Goal: Information Seeking & Learning: Learn about a topic

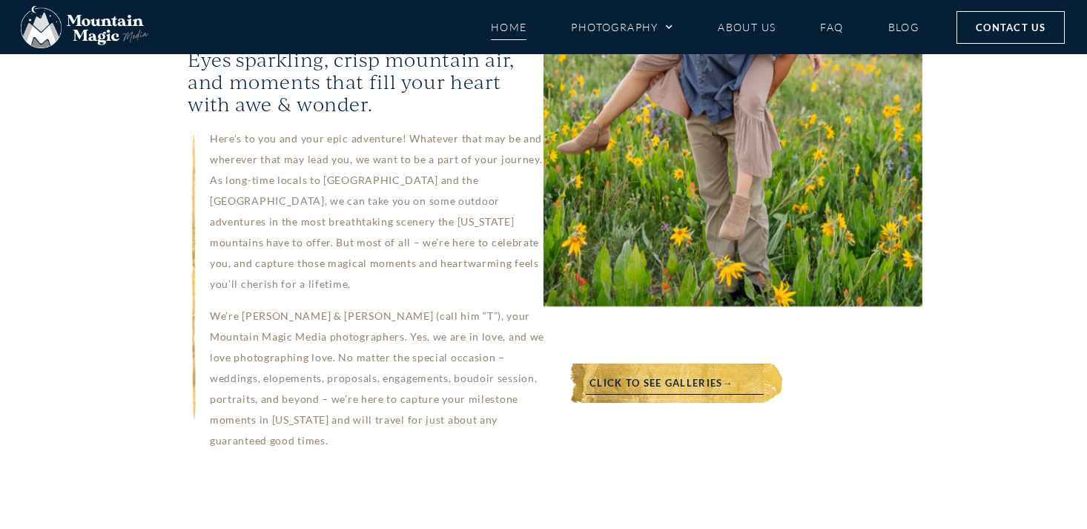
scroll to position [1154, 0]
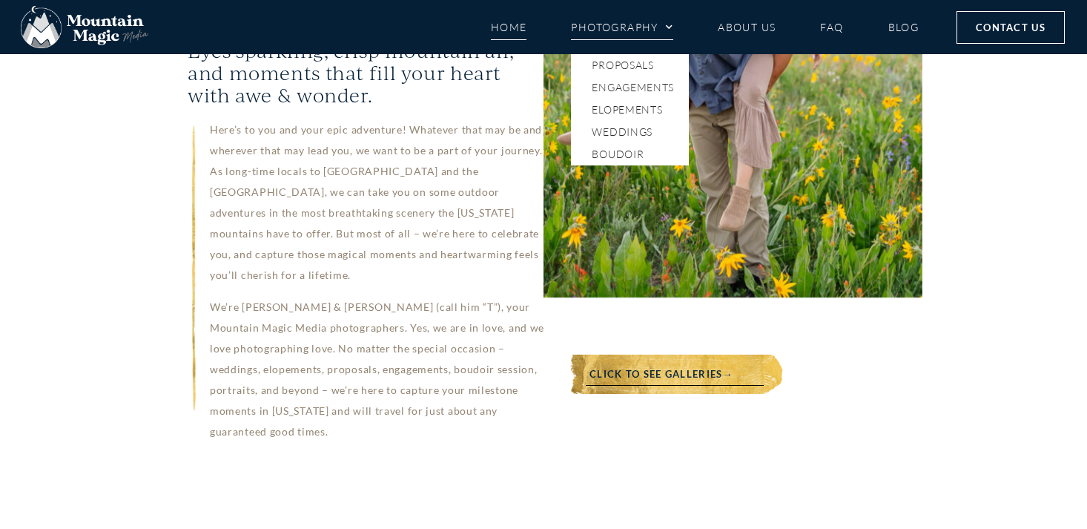
click at [663, 24] on span "Menu" at bounding box center [665, 27] width 15 height 22
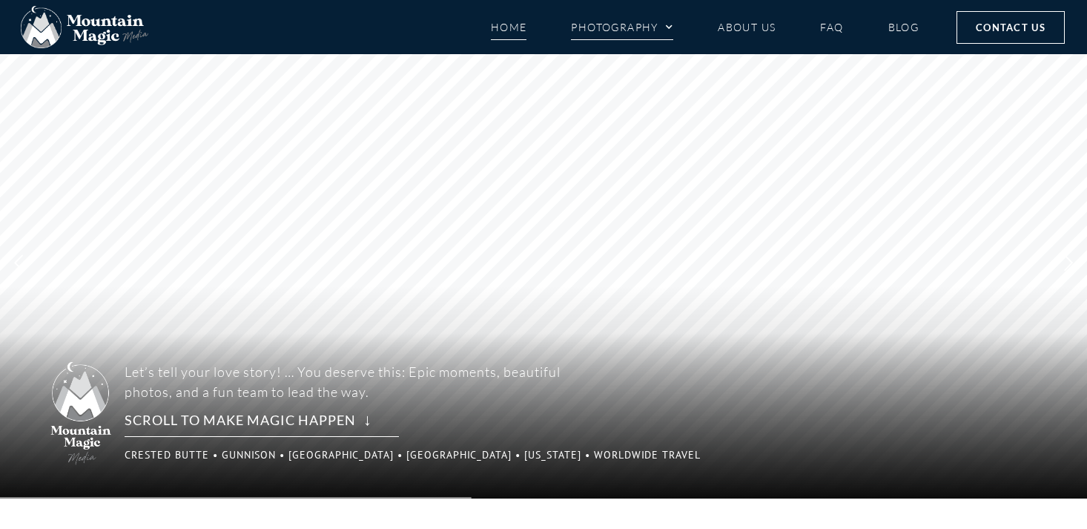
scroll to position [6, 0]
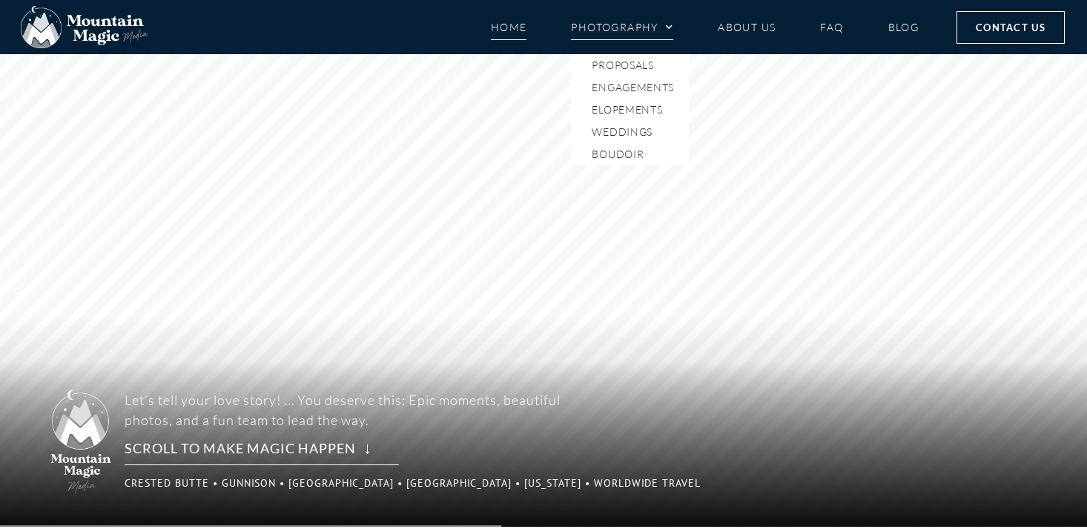
click at [667, 30] on span "Menu" at bounding box center [665, 27] width 15 height 22
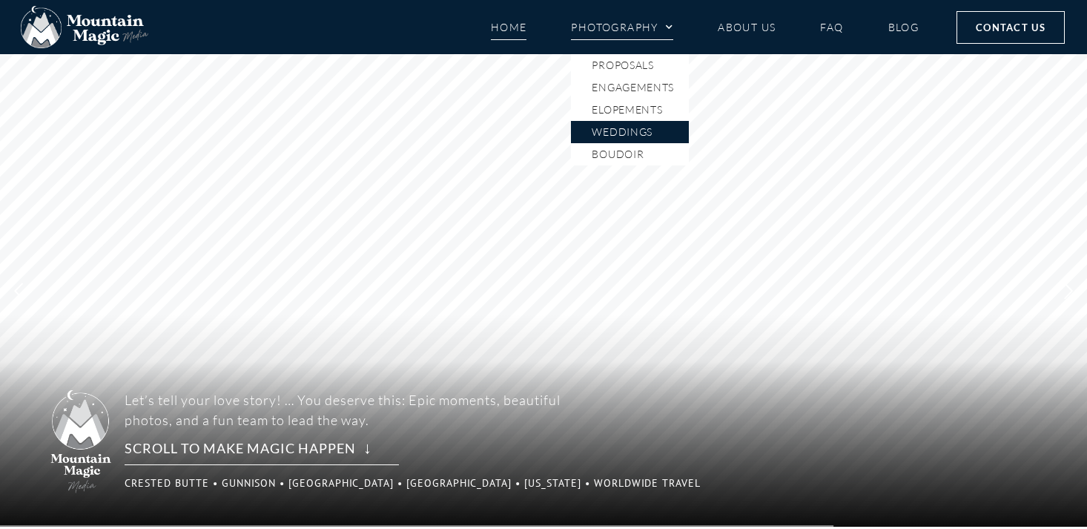
click at [632, 133] on link "Weddings" at bounding box center [630, 132] width 118 height 22
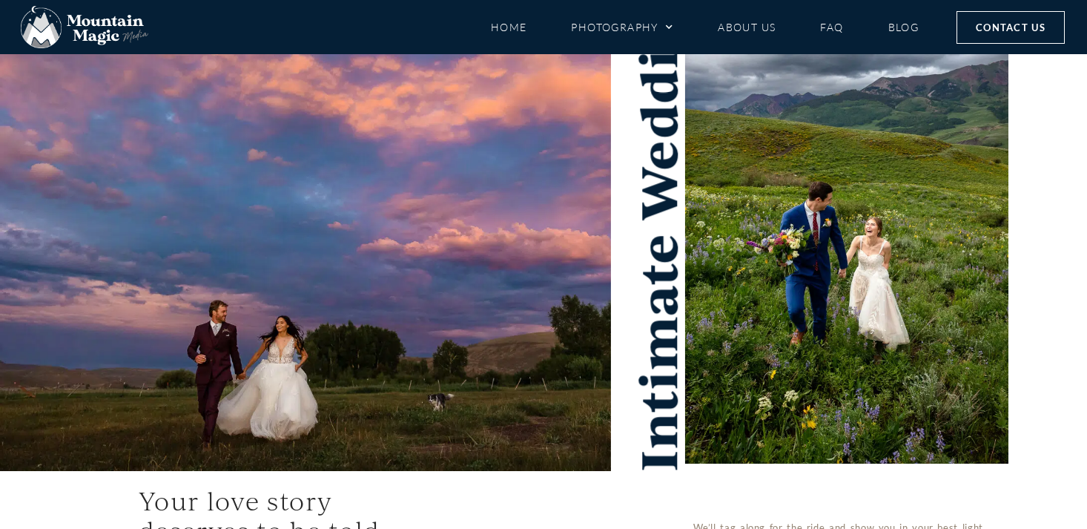
scroll to position [185, 0]
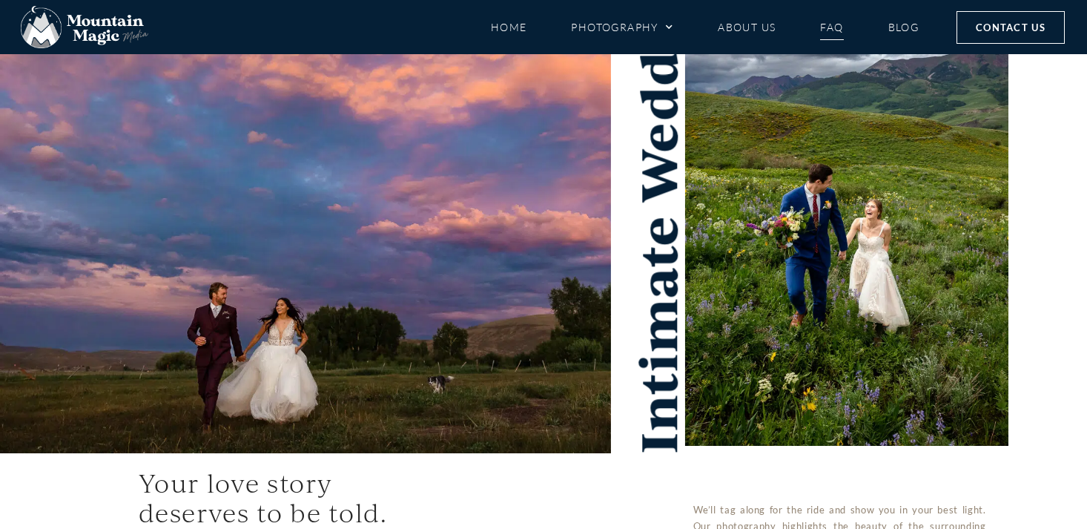
click at [841, 31] on link "FAQ" at bounding box center [831, 27] width 23 height 26
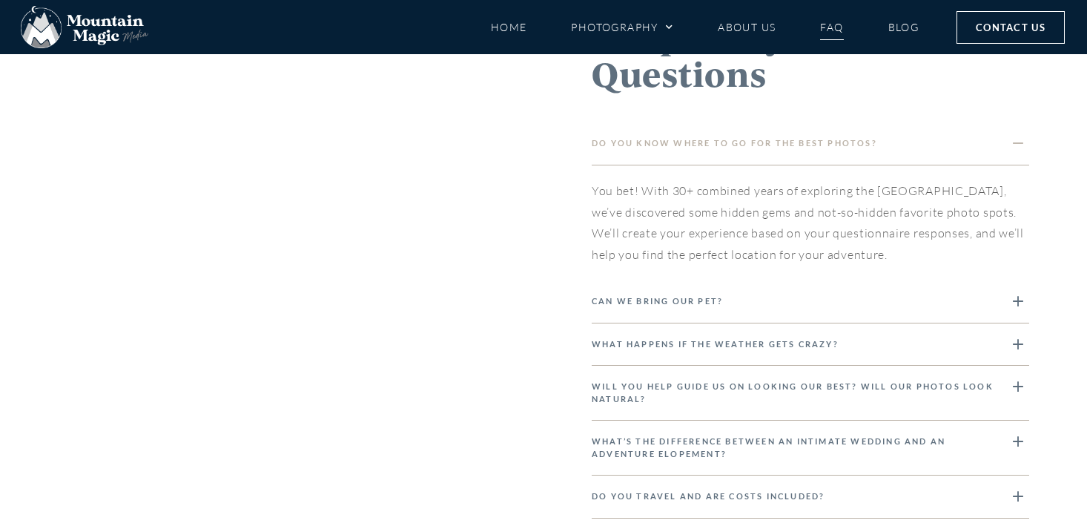
scroll to position [1485, 0]
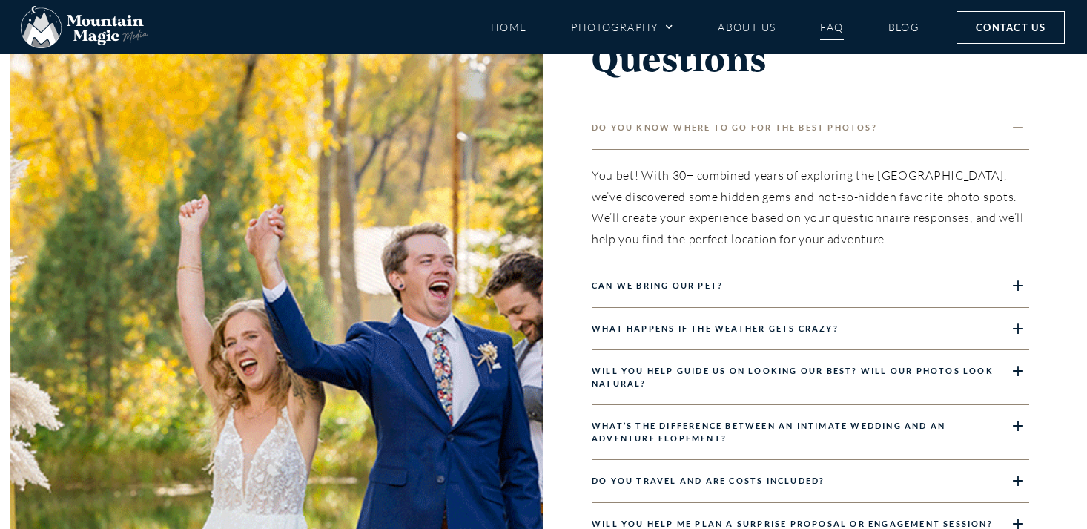
click at [1011, 282] on icon at bounding box center [1018, 285] width 16 height 16
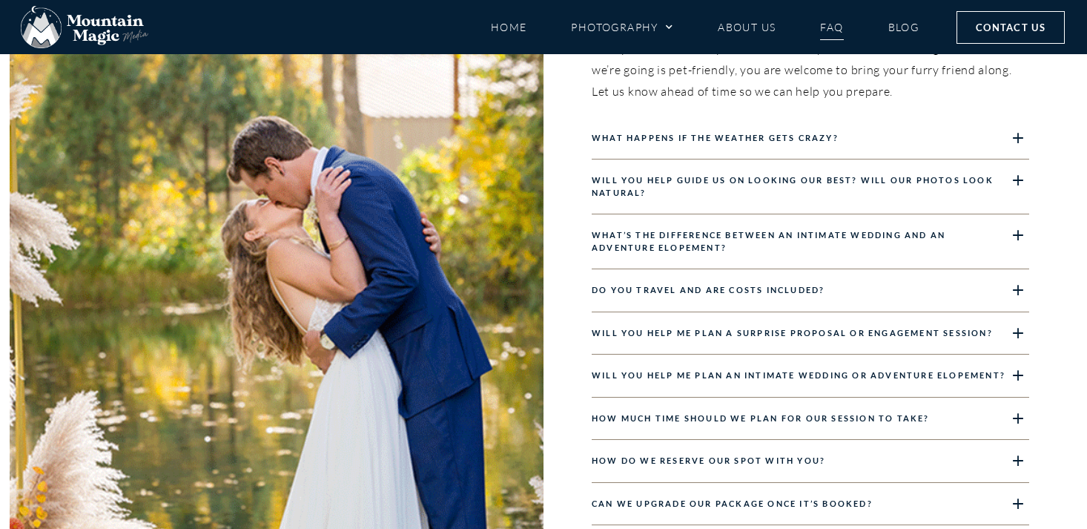
scroll to position [1657, 0]
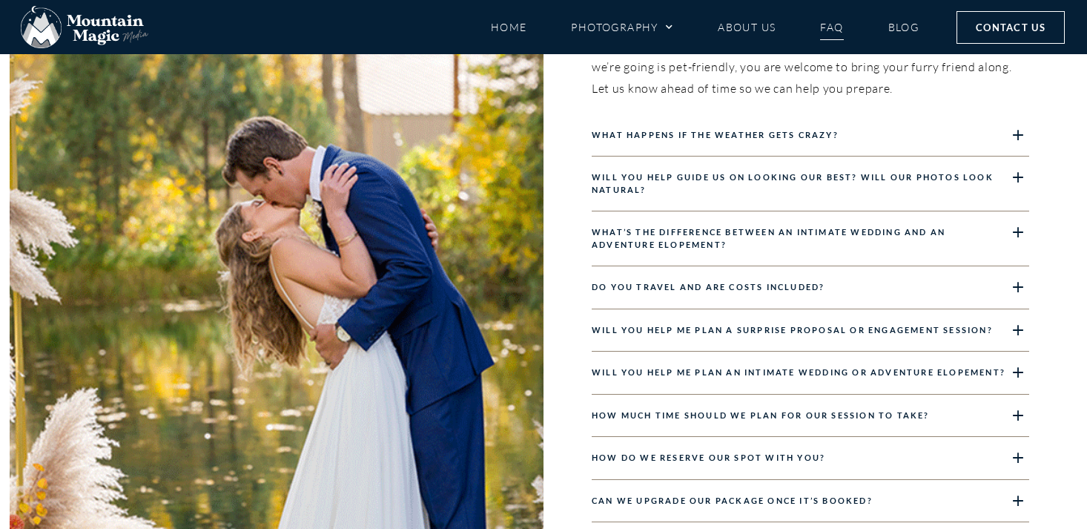
click at [1025, 228] on icon at bounding box center [1018, 232] width 16 height 16
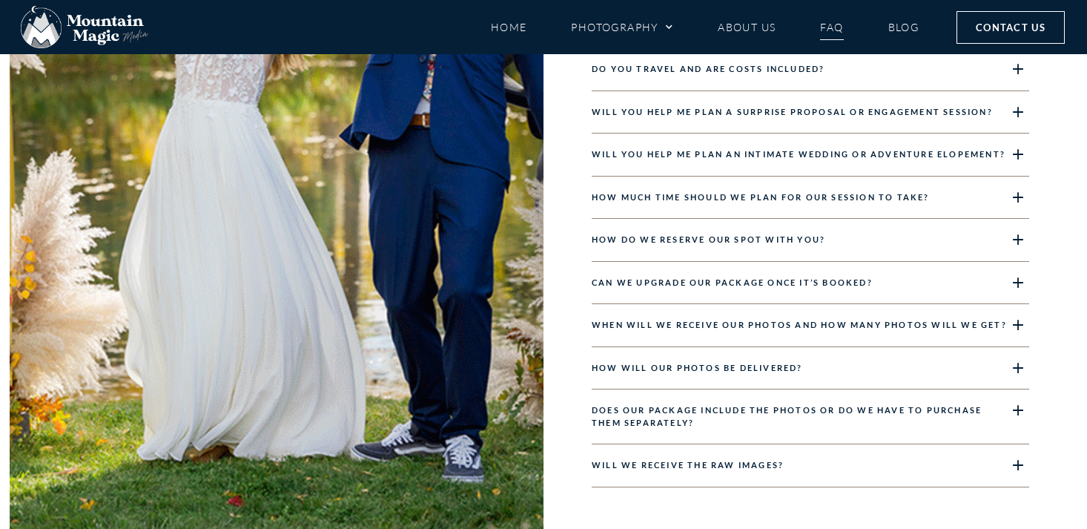
scroll to position [1907, 0]
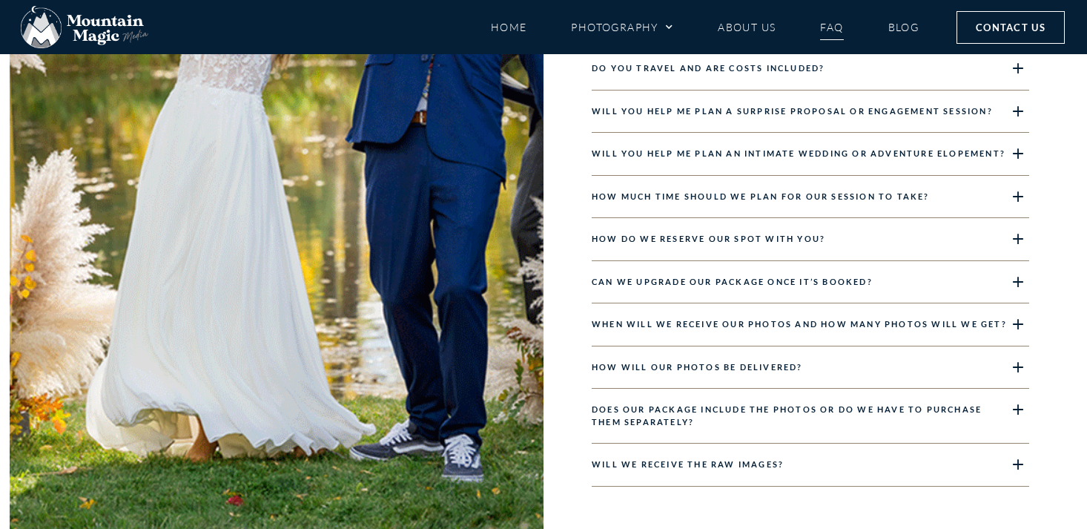
click at [1034, 277] on div "Frequently Asked Questions Do you know where to go for the best photos? You bet…" at bounding box center [810, 33] width 534 height 1002
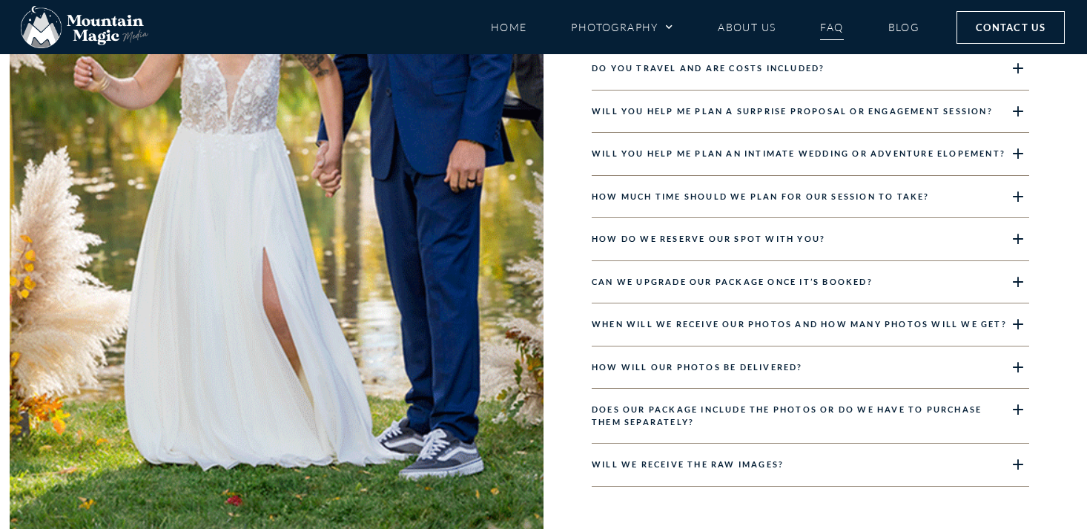
click at [1022, 279] on icon at bounding box center [1018, 282] width 16 height 16
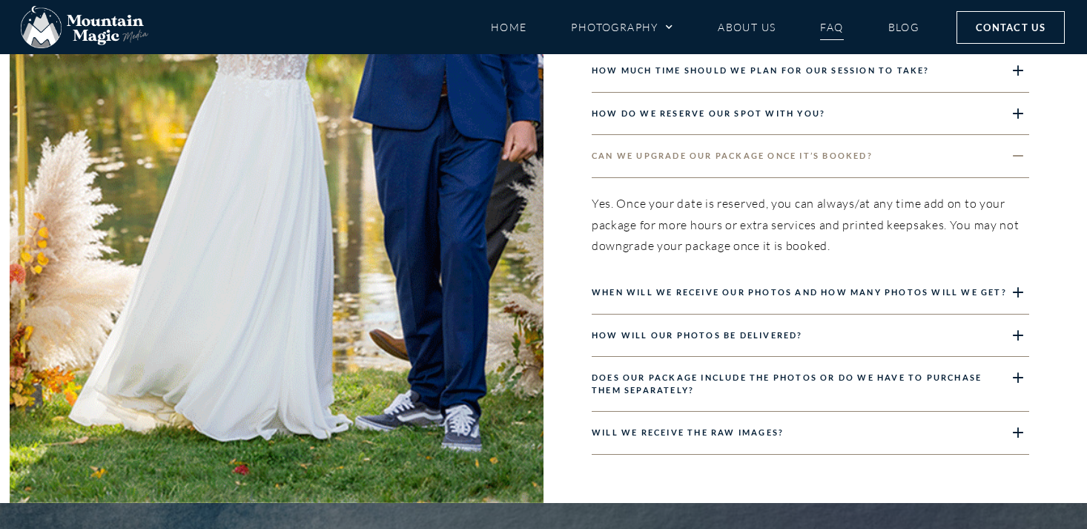
click at [858, 434] on div "Will we receive the RAW images?" at bounding box center [810, 432] width 437 height 43
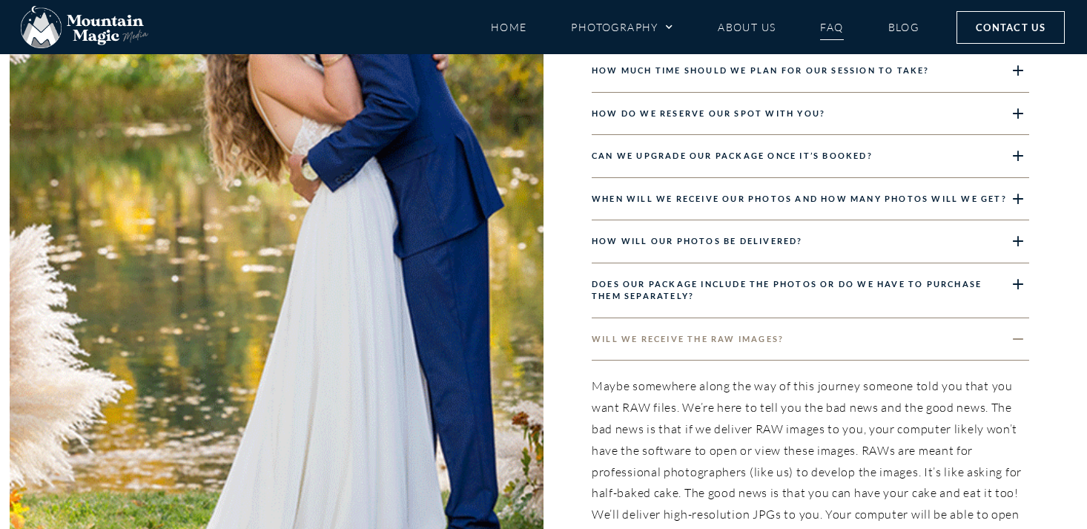
click at [1013, 334] on icon at bounding box center [1018, 339] width 16 height 16
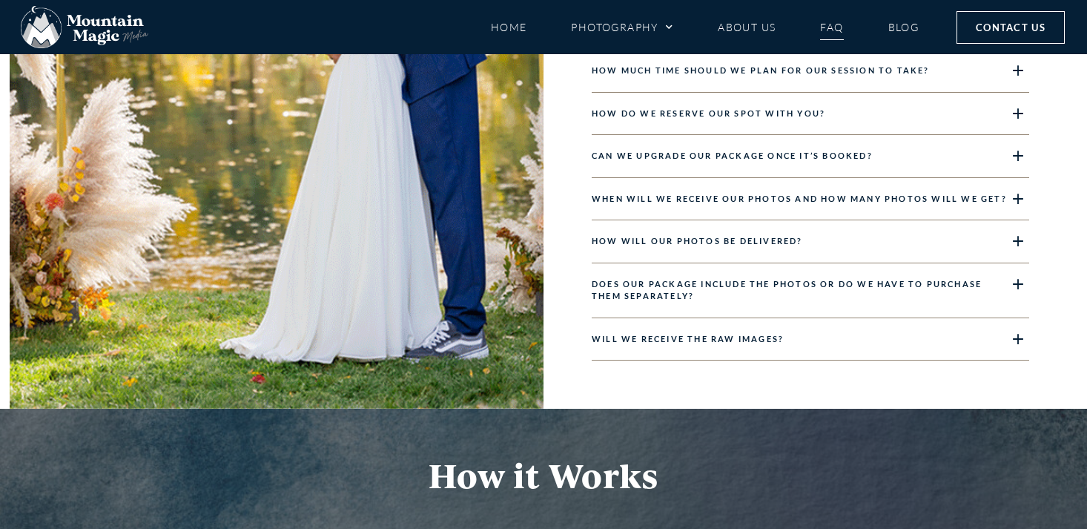
click at [1010, 285] on icon at bounding box center [1018, 284] width 16 height 16
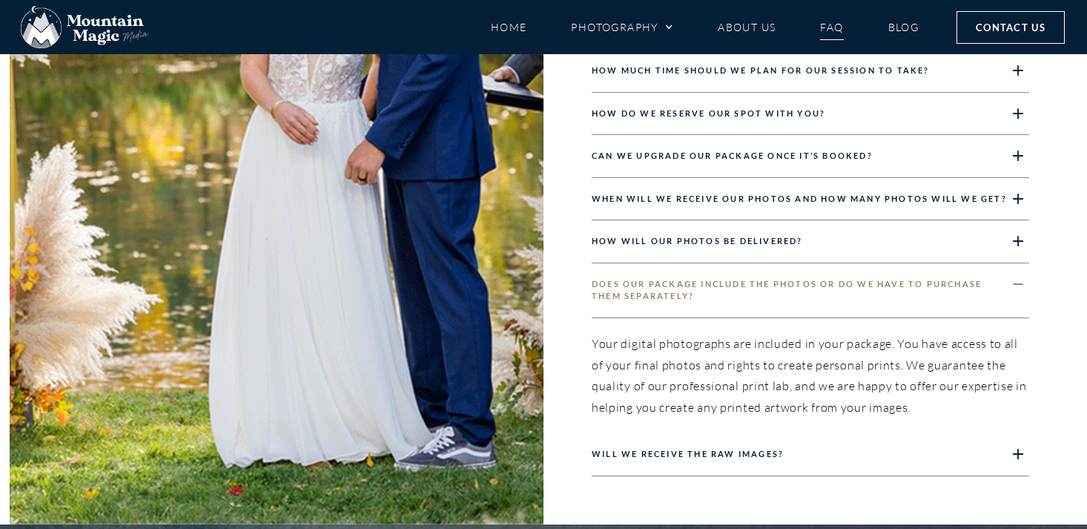
click at [1010, 285] on icon at bounding box center [1018, 284] width 16 height 16
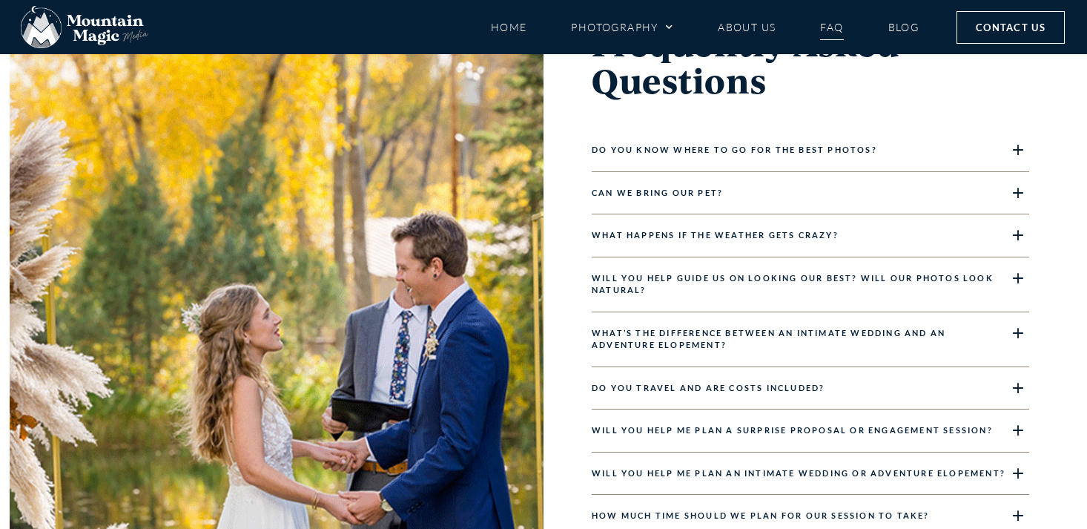
scroll to position [1460, 0]
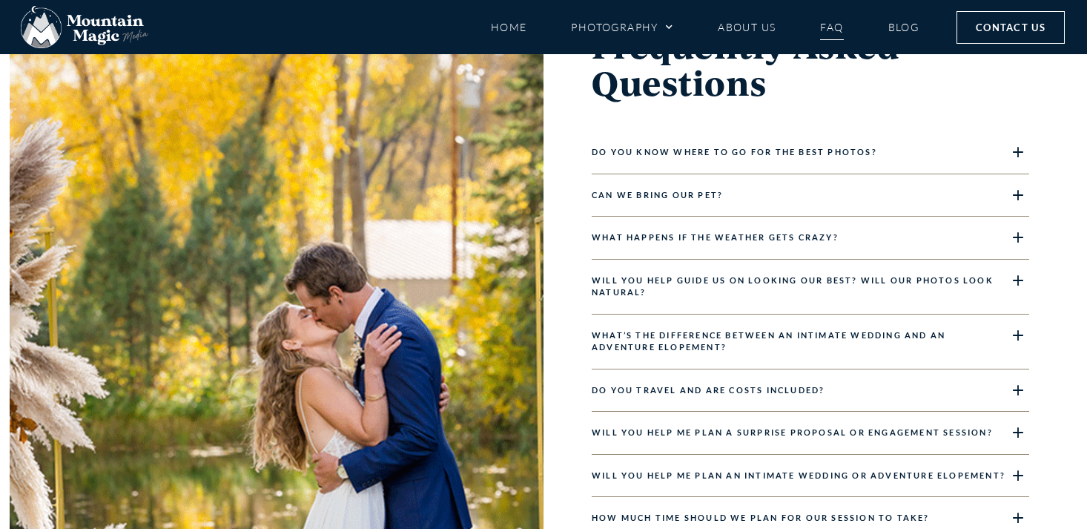
click at [793, 388] on link "Do you travel and are costs included?" at bounding box center [708, 390] width 233 height 10
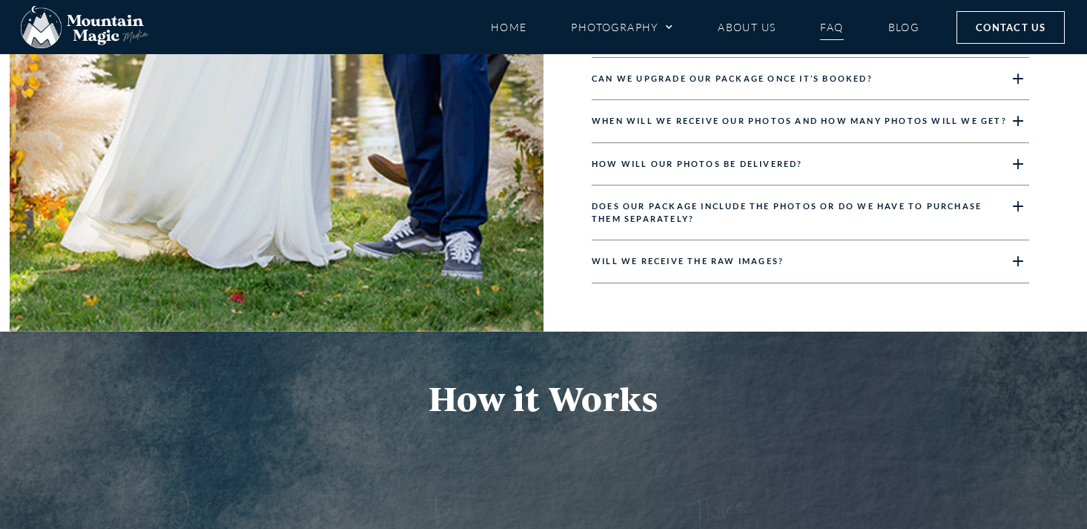
scroll to position [2028, 0]
